Goal: Task Accomplishment & Management: Use online tool/utility

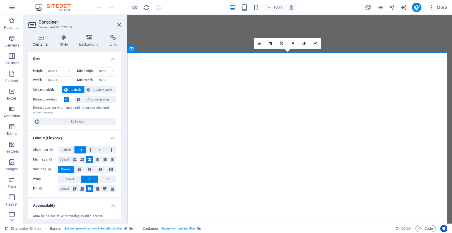
click at [45, 39] on icon at bounding box center [40, 38] width 25 height 6
click at [132, 49] on icon at bounding box center [131, 48] width 4 height 7
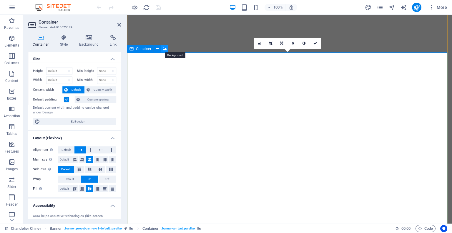
click at [164, 51] on icon at bounding box center [165, 49] width 4 height 6
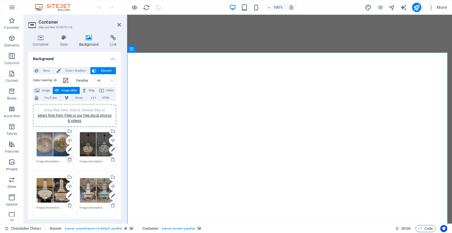
click at [70, 158] on icon at bounding box center [69, 159] width 5 height 5
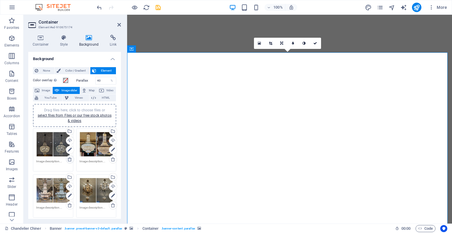
click at [70, 158] on icon at bounding box center [69, 159] width 5 height 5
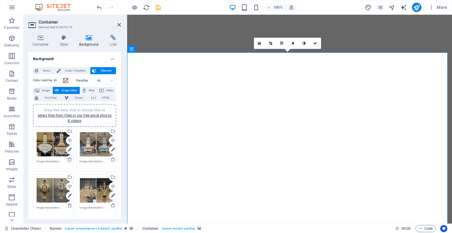
click at [70, 158] on icon at bounding box center [69, 159] width 5 height 5
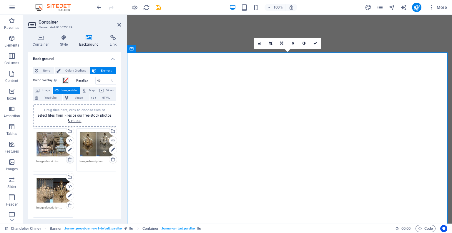
click at [70, 158] on icon at bounding box center [69, 159] width 5 height 5
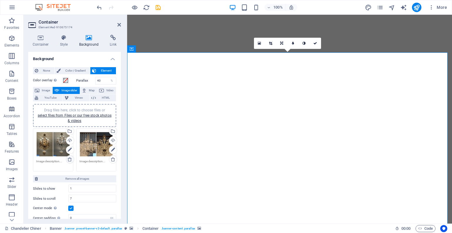
click at [70, 158] on icon at bounding box center [69, 159] width 5 height 5
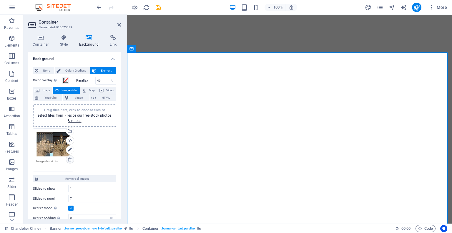
click at [70, 158] on icon at bounding box center [69, 159] width 5 height 5
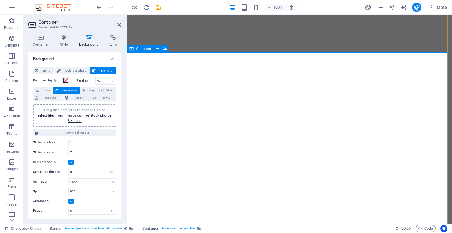
click at [61, 90] on span "Image slider" at bounding box center [69, 90] width 17 height 7
click at [65, 114] on link "select files from Files or our free stock photos & videos" at bounding box center [75, 117] width 74 height 9
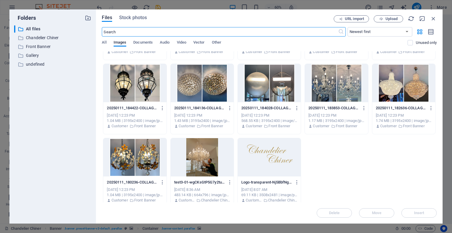
scroll to position [216, 0]
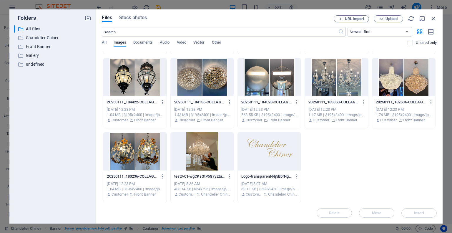
click at [195, 148] on div at bounding box center [202, 151] width 63 height 38
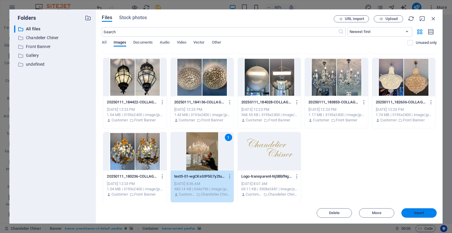
click at [418, 211] on span "Insert" at bounding box center [419, 213] width 10 height 4
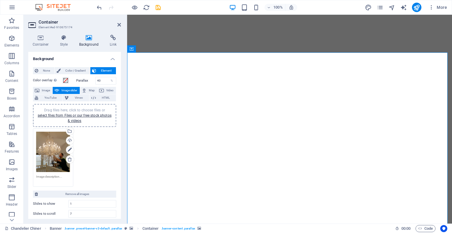
click at [57, 149] on div "Drag files here, click to choose files or select files from Files or our free s…" at bounding box center [53, 152] width 34 height 40
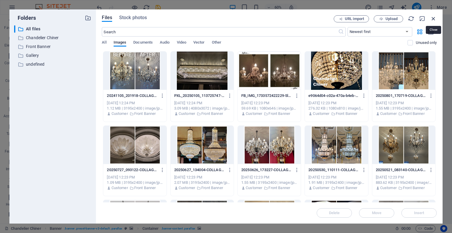
click at [433, 19] on icon "button" at bounding box center [433, 18] width 6 height 6
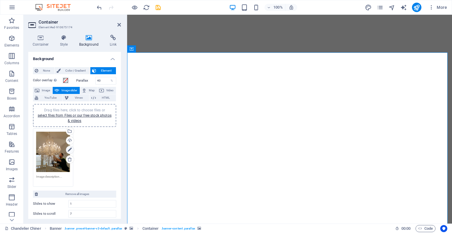
click at [69, 147] on icon at bounding box center [70, 149] width 4 height 7
click at [68, 150] on icon at bounding box center [70, 149] width 4 height 7
click at [68, 149] on icon at bounding box center [70, 149] width 4 height 7
drag, startPoint x: 56, startPoint y: 151, endPoint x: 112, endPoint y: 158, distance: 56.3
click at [112, 158] on div "Drag files here, click to choose files or select files from Files or our free s…" at bounding box center [74, 157] width 86 height 61
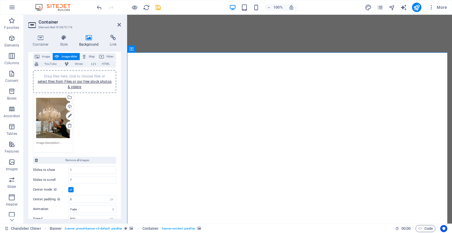
scroll to position [0, 0]
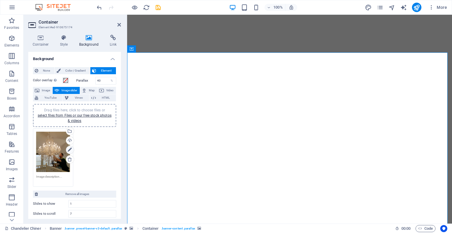
click at [69, 149] on icon at bounding box center [70, 149] width 4 height 7
click at [69, 127] on div "Select files from the file manager, stock photos, or upload file(s)" at bounding box center [69, 131] width 9 height 9
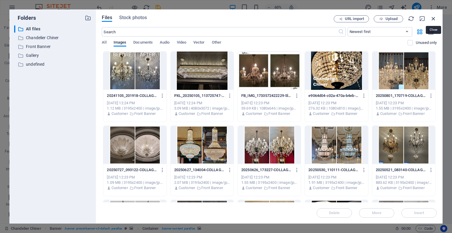
drag, startPoint x: 435, startPoint y: 17, endPoint x: 250, endPoint y: 27, distance: 184.8
click at [435, 17] on icon "button" at bounding box center [433, 18] width 6 height 6
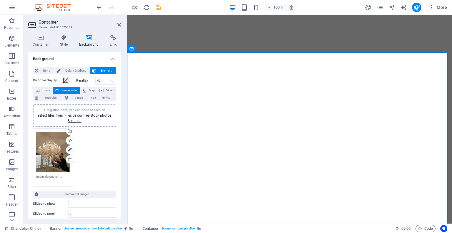
click at [69, 149] on icon at bounding box center [70, 149] width 4 height 7
click at [68, 160] on icon at bounding box center [69, 159] width 5 height 5
